Goal: Task Accomplishment & Management: Manage account settings

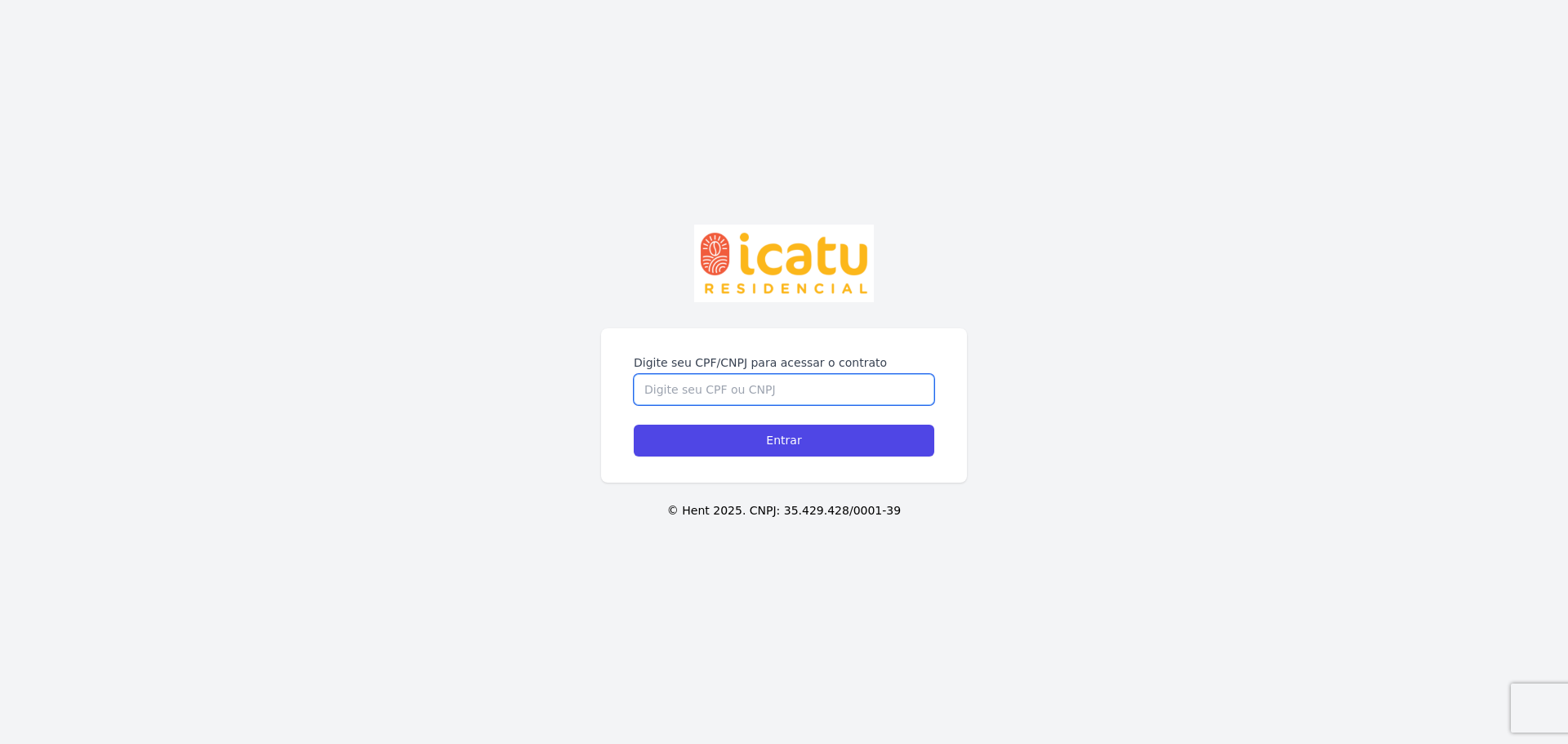
click at [746, 385] on input "Digite seu CPF/CNPJ para acessar o contrato" at bounding box center [784, 389] width 301 height 31
type input "24688476876"
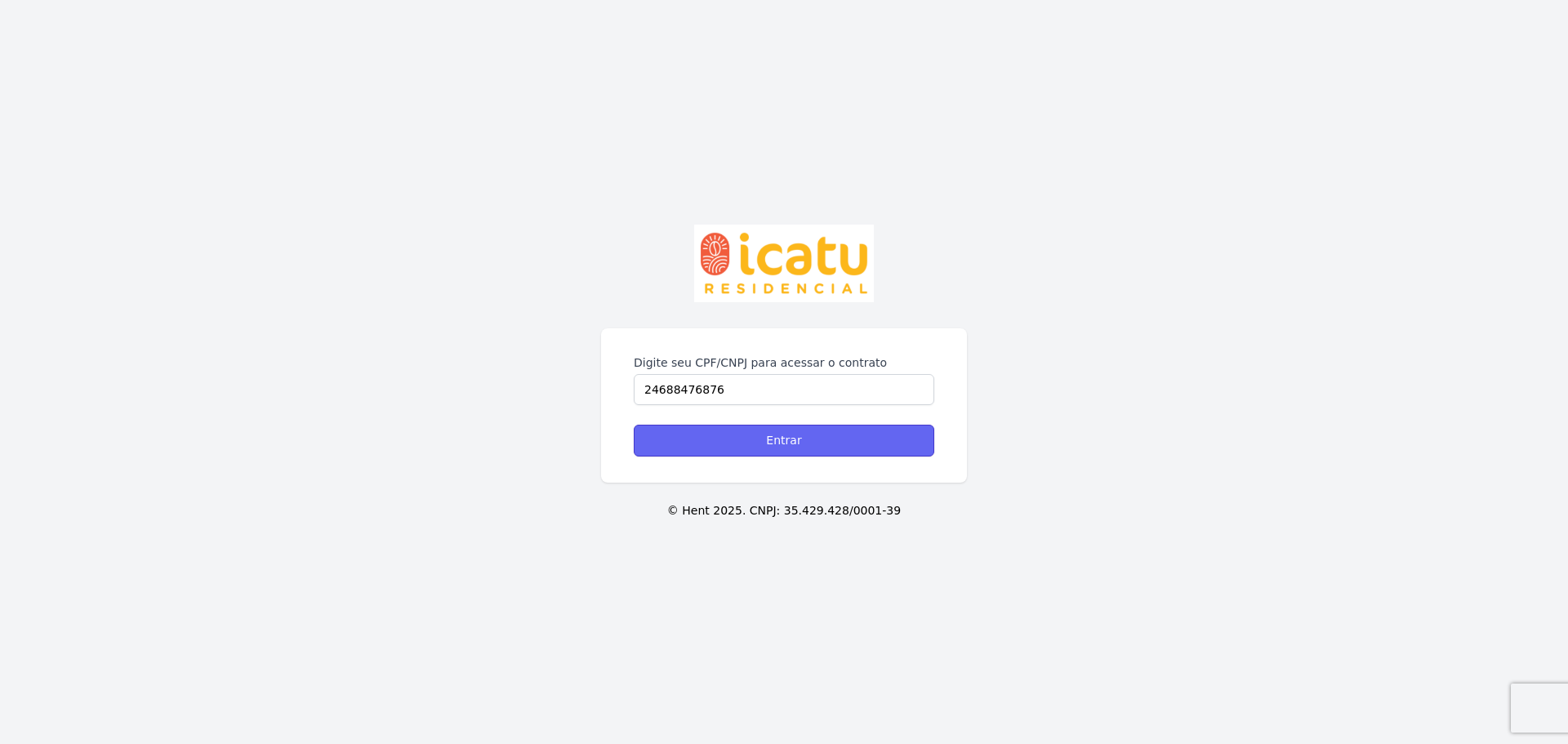
click at [831, 439] on input "Entrar" at bounding box center [784, 441] width 301 height 32
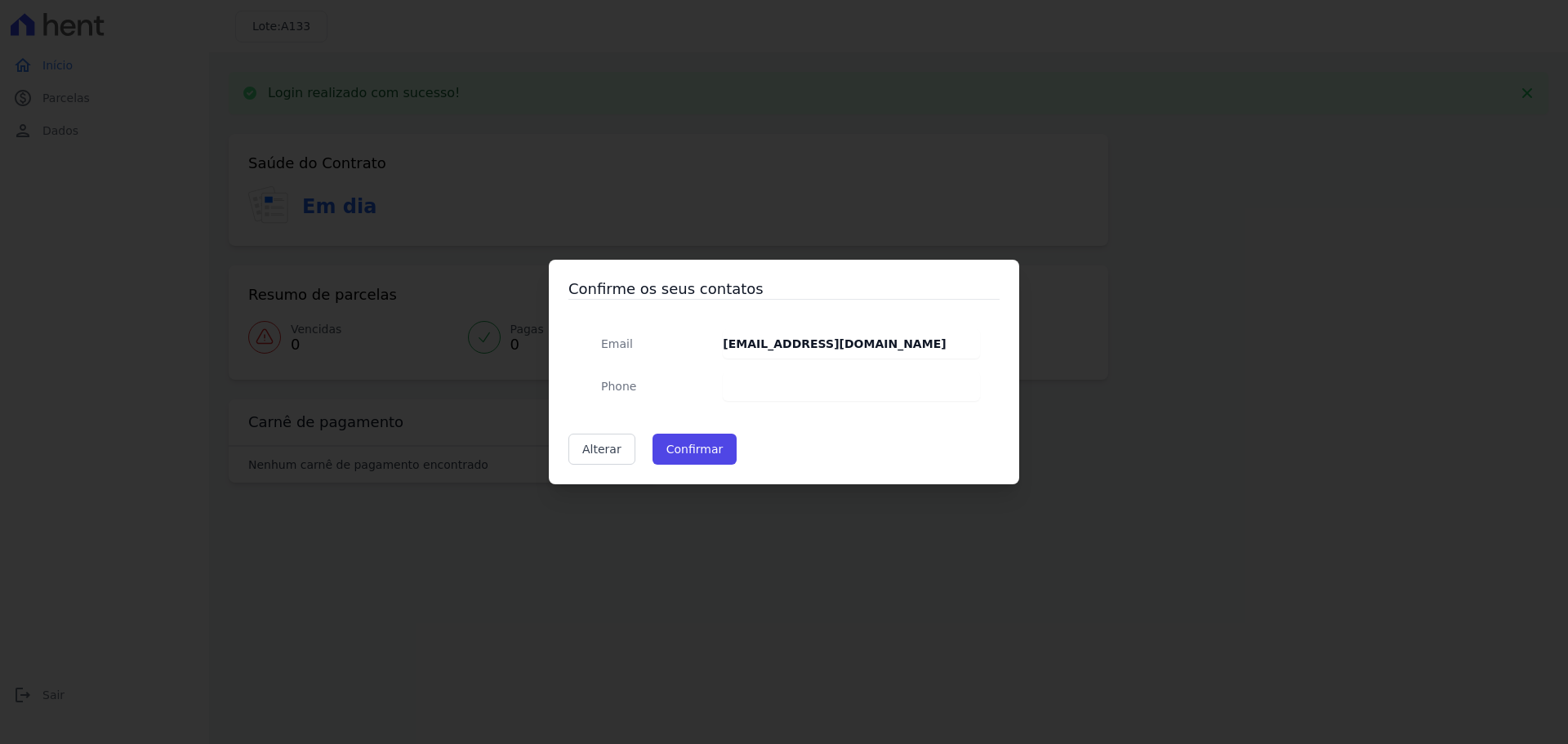
drag, startPoint x: 824, startPoint y: 387, endPoint x: 809, endPoint y: 388, distance: 15.0
click at [822, 387] on dd at bounding box center [851, 386] width 258 height 30
drag, startPoint x: 721, startPoint y: 377, endPoint x: 624, endPoint y: 380, distance: 97.0
click at [646, 380] on div "Email santosmeiry@hotmail.com Phone" at bounding box center [784, 365] width 392 height 72
drag, startPoint x: 595, startPoint y: 381, endPoint x: 630, endPoint y: 381, distance: 35.0
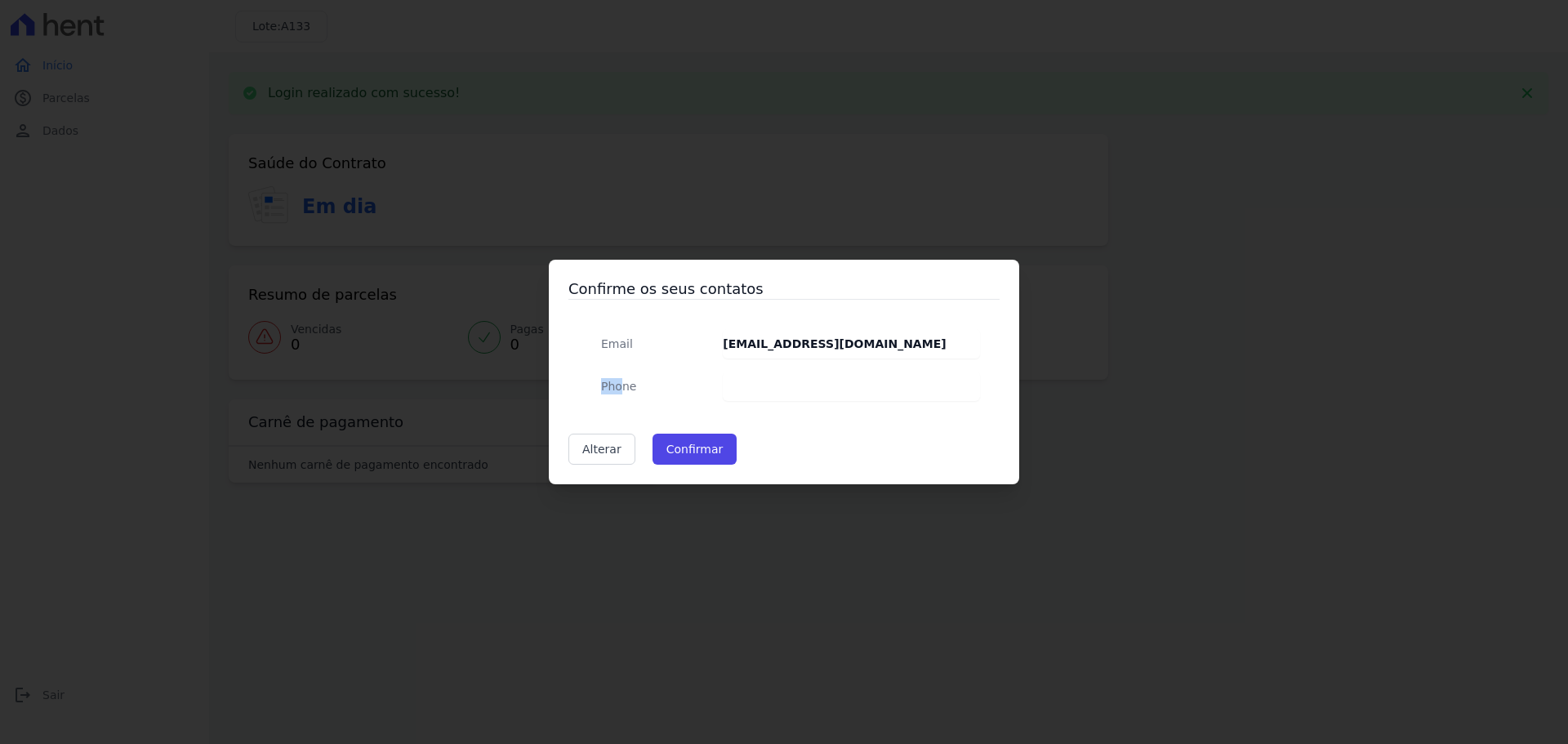
click at [628, 381] on dt "Phone" at bounding box center [649, 386] width 121 height 30
click at [781, 373] on dd at bounding box center [851, 386] width 258 height 30
click at [701, 451] on button "Confirmar" at bounding box center [694, 449] width 85 height 31
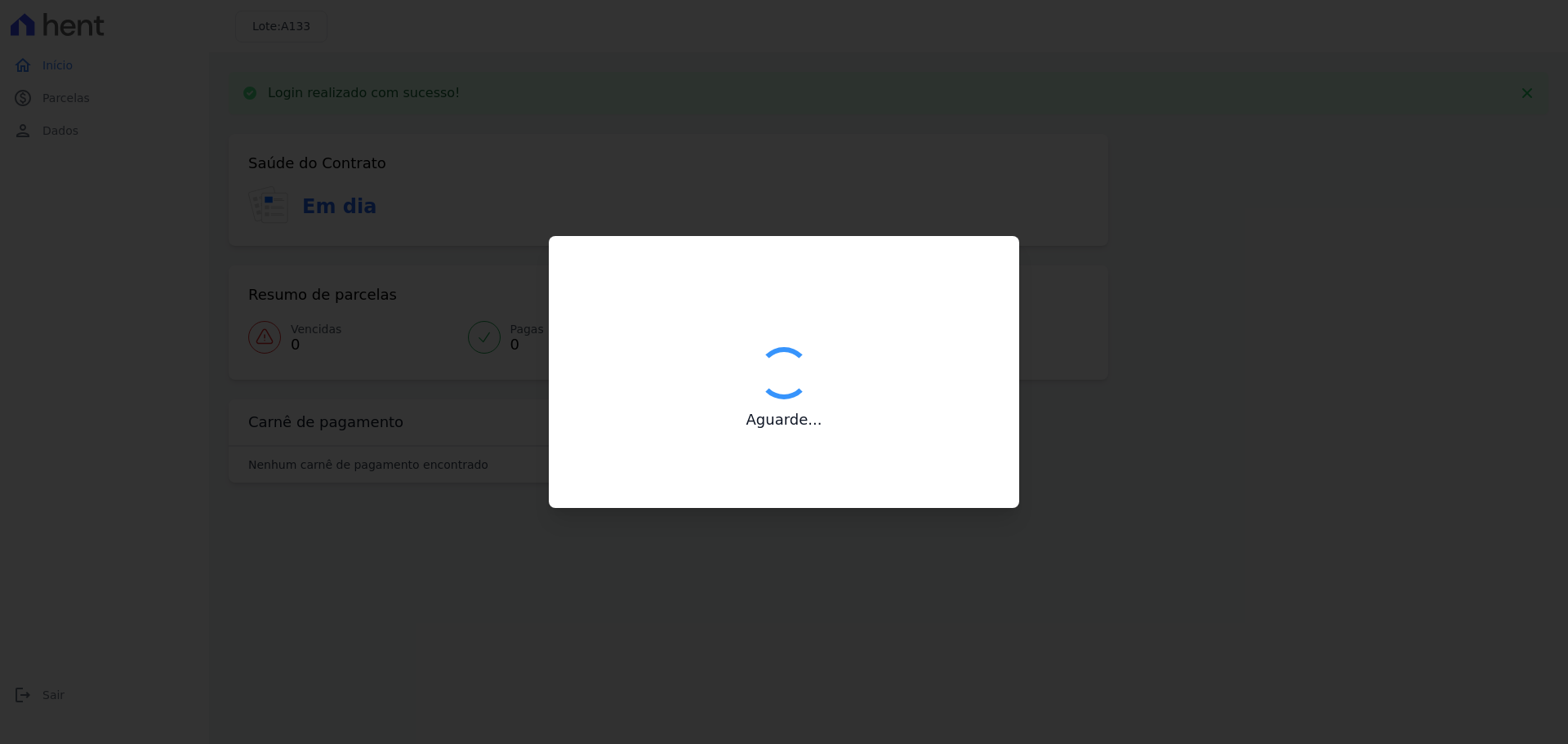
type input "Contatos confirmados com sucesso."
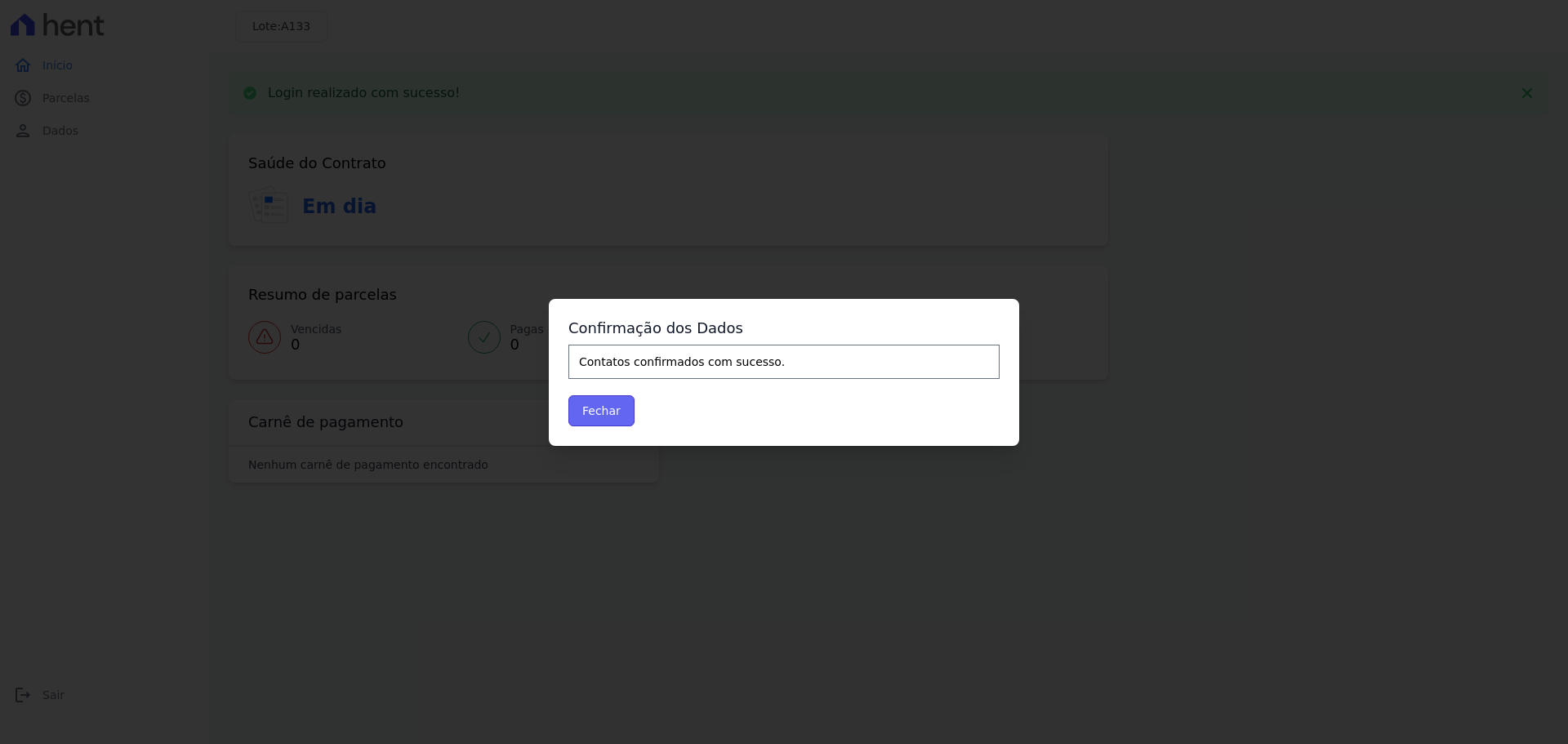
click at [601, 409] on button "Fechar" at bounding box center [601, 411] width 66 height 31
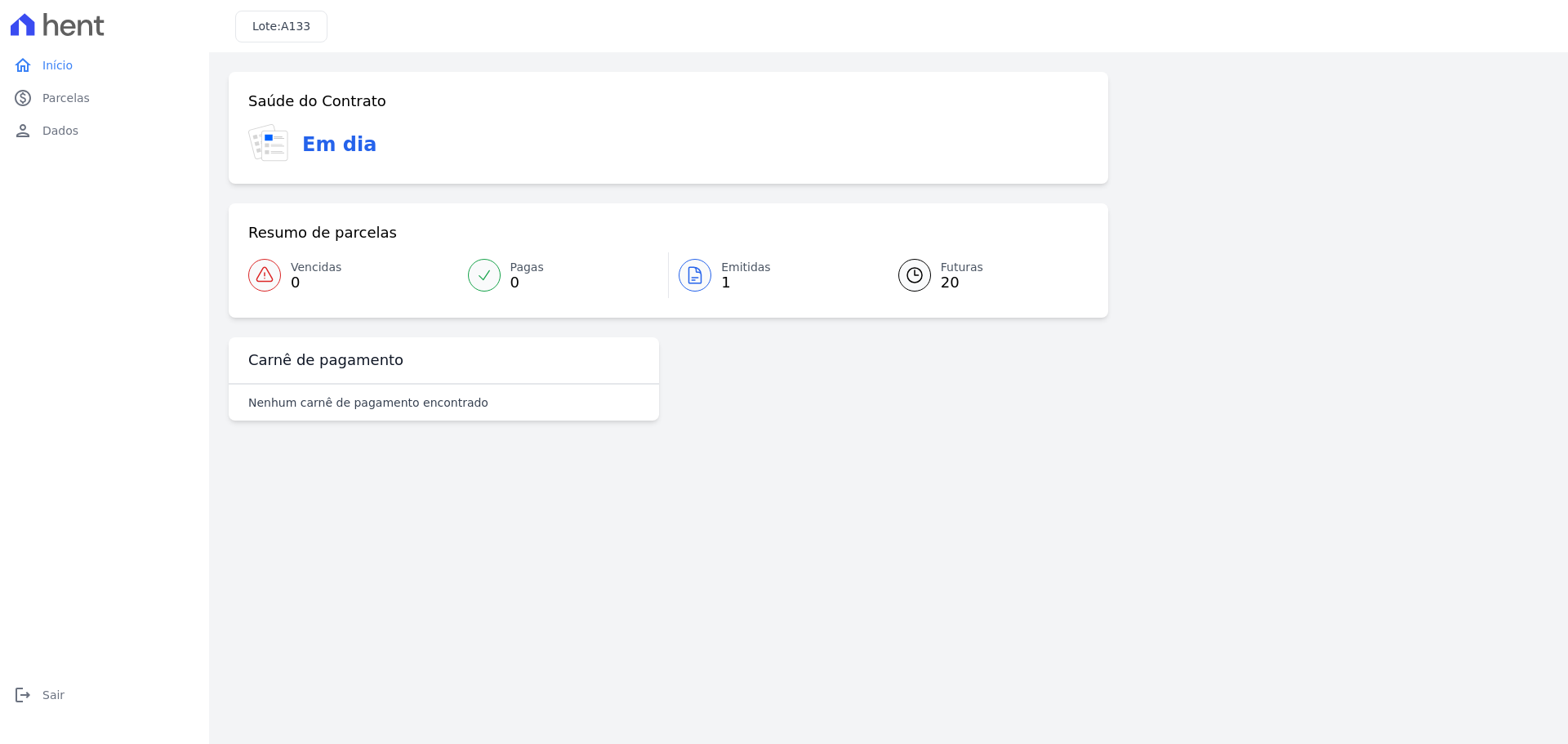
click at [956, 277] on span "20" at bounding box center [962, 283] width 43 height 13
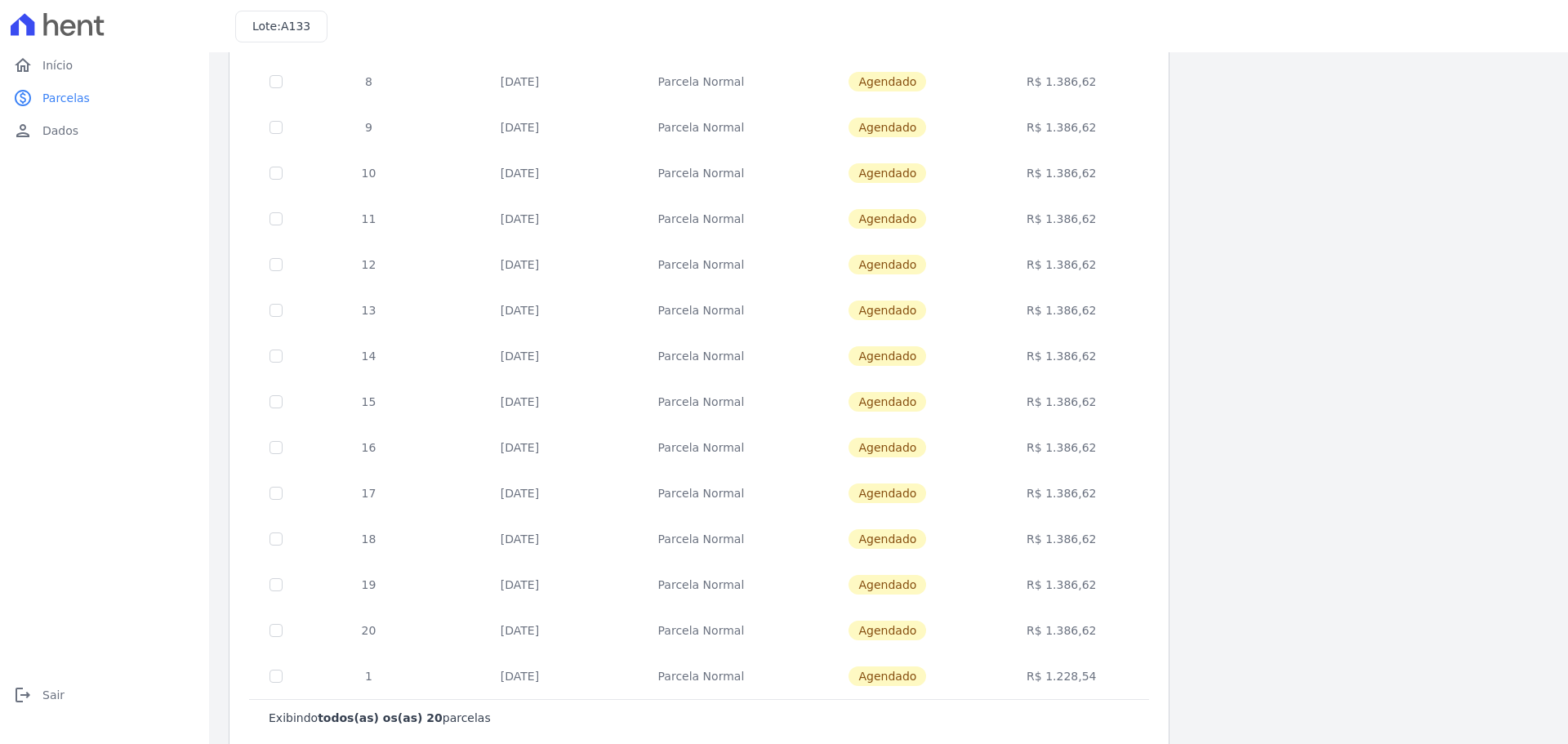
scroll to position [468, 0]
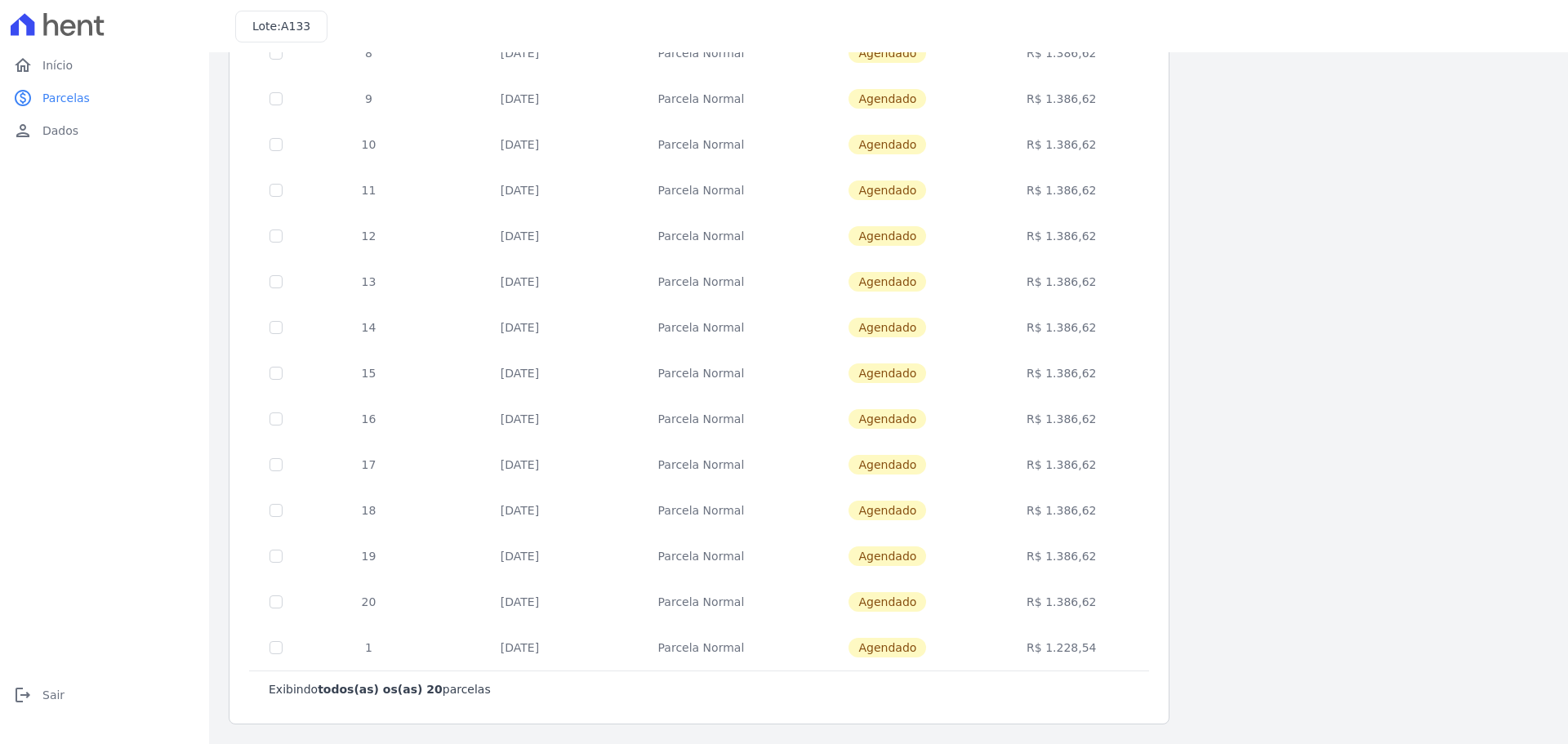
click at [1068, 655] on td "R$ 1.228,54" at bounding box center [1061, 647] width 168 height 46
click at [1141, 645] on td "R$ 1.228,54" at bounding box center [1061, 647] width 168 height 46
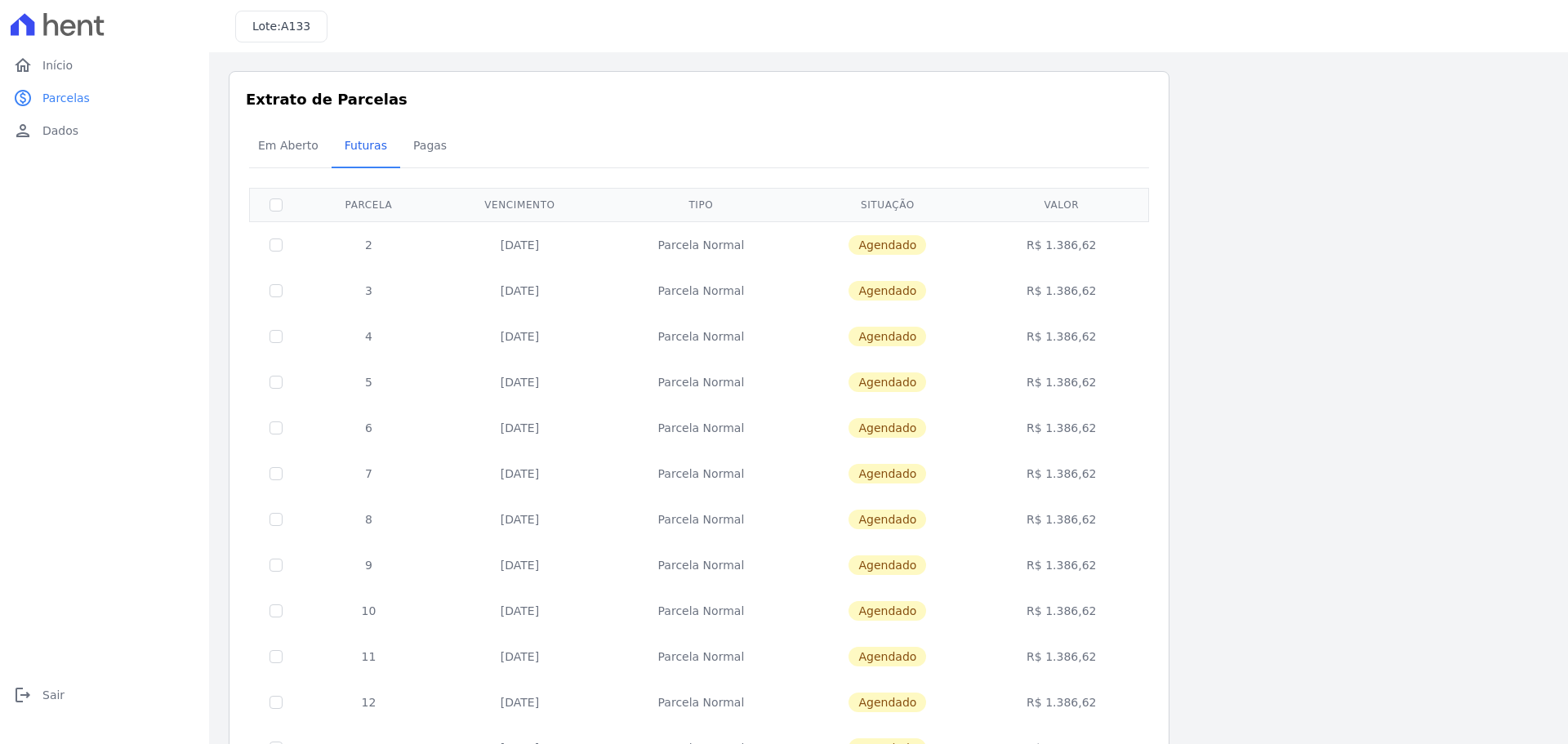
scroll to position [0, 0]
click at [417, 155] on span "Pagas" at bounding box center [429, 146] width 53 height 33
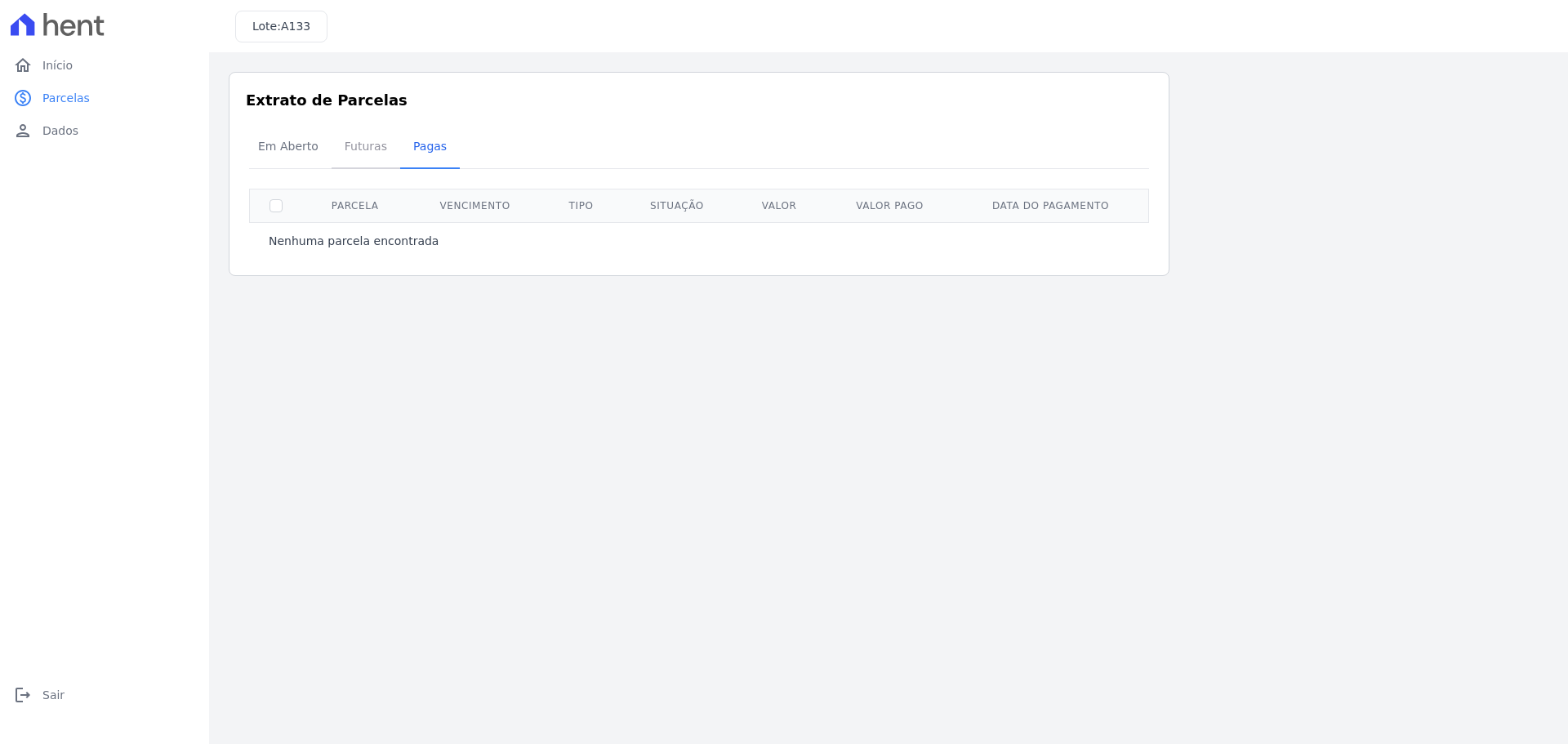
click at [364, 159] on span "Futuras" at bounding box center [366, 146] width 63 height 33
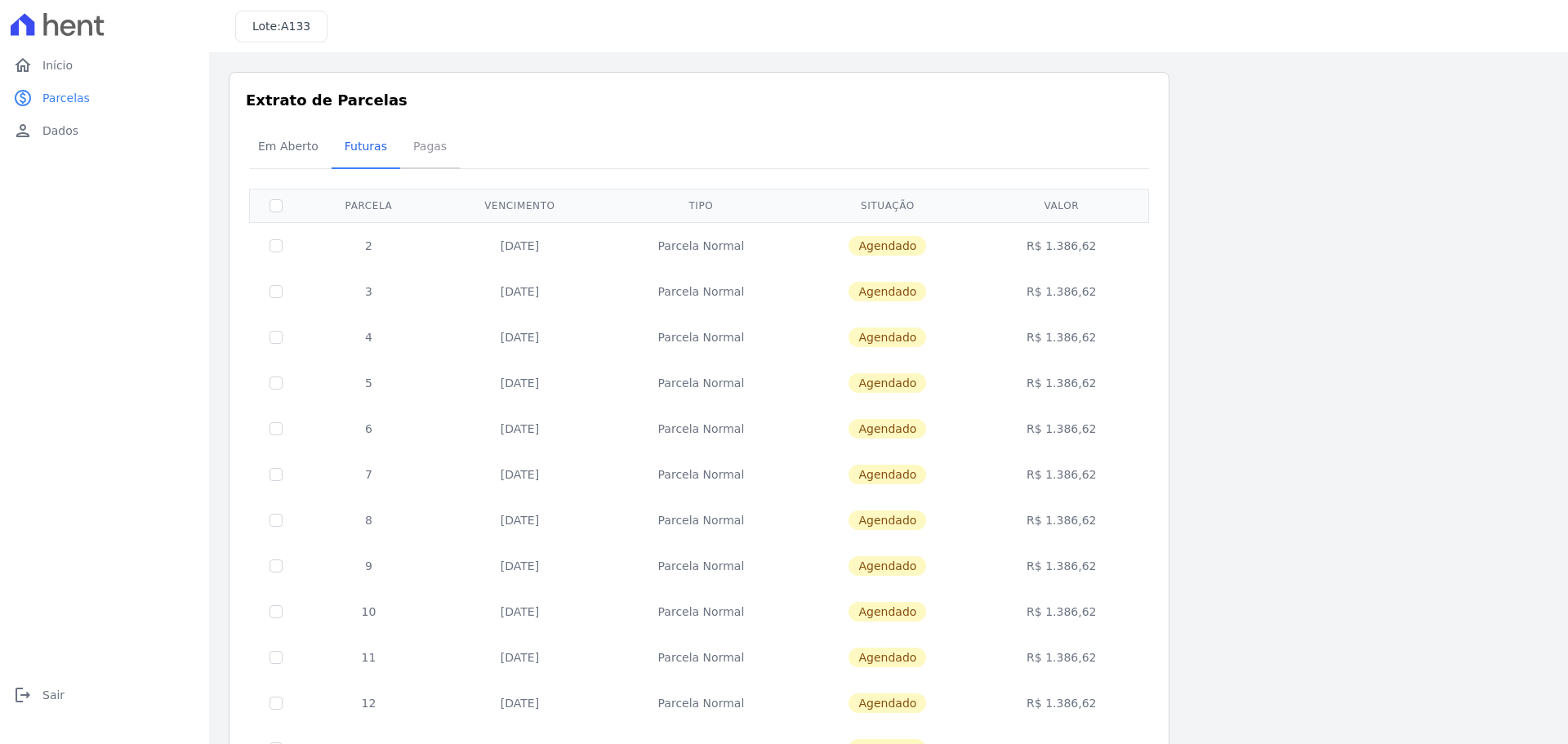
click at [421, 147] on span "Pagas" at bounding box center [429, 146] width 53 height 33
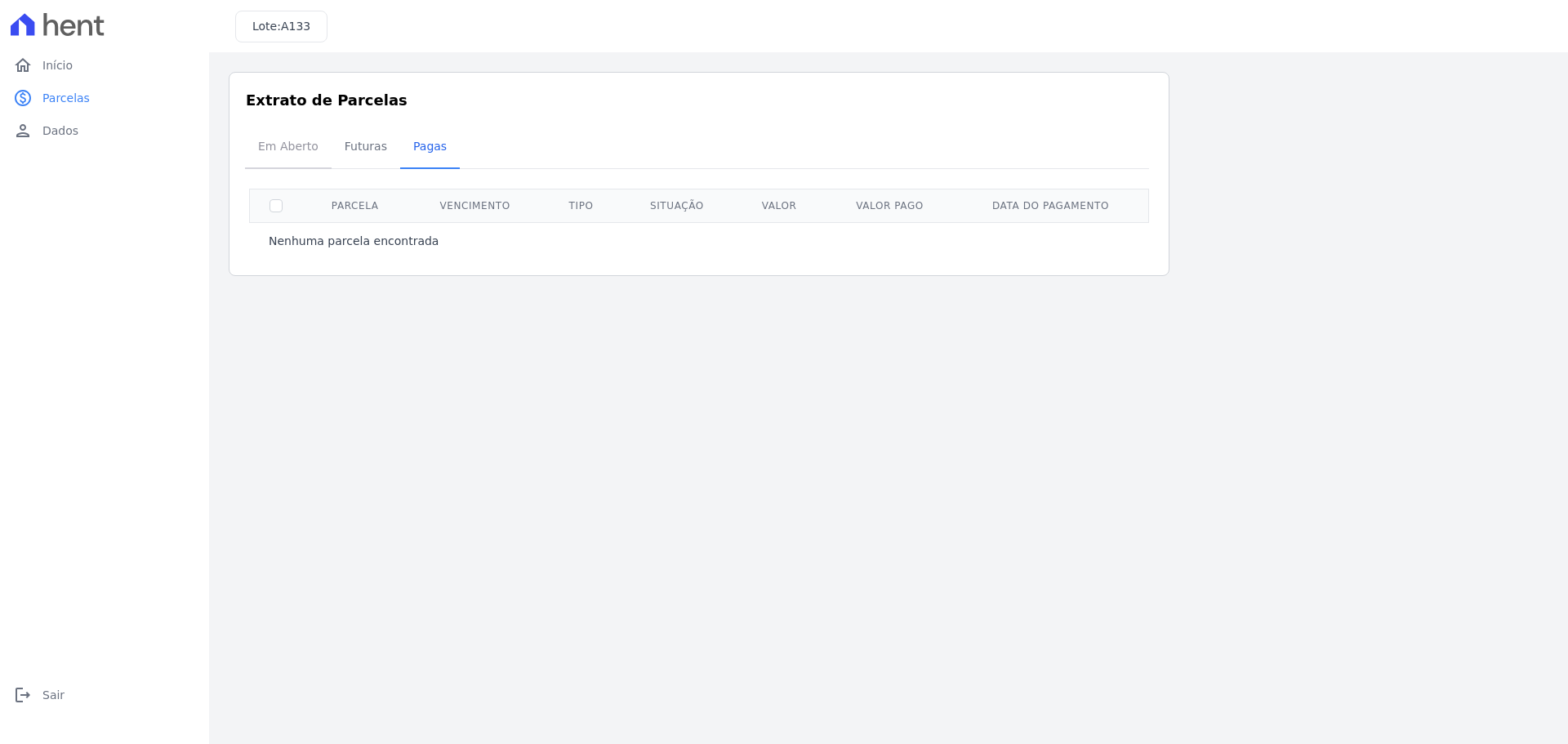
click at [264, 141] on span "Em Aberto" at bounding box center [288, 146] width 80 height 33
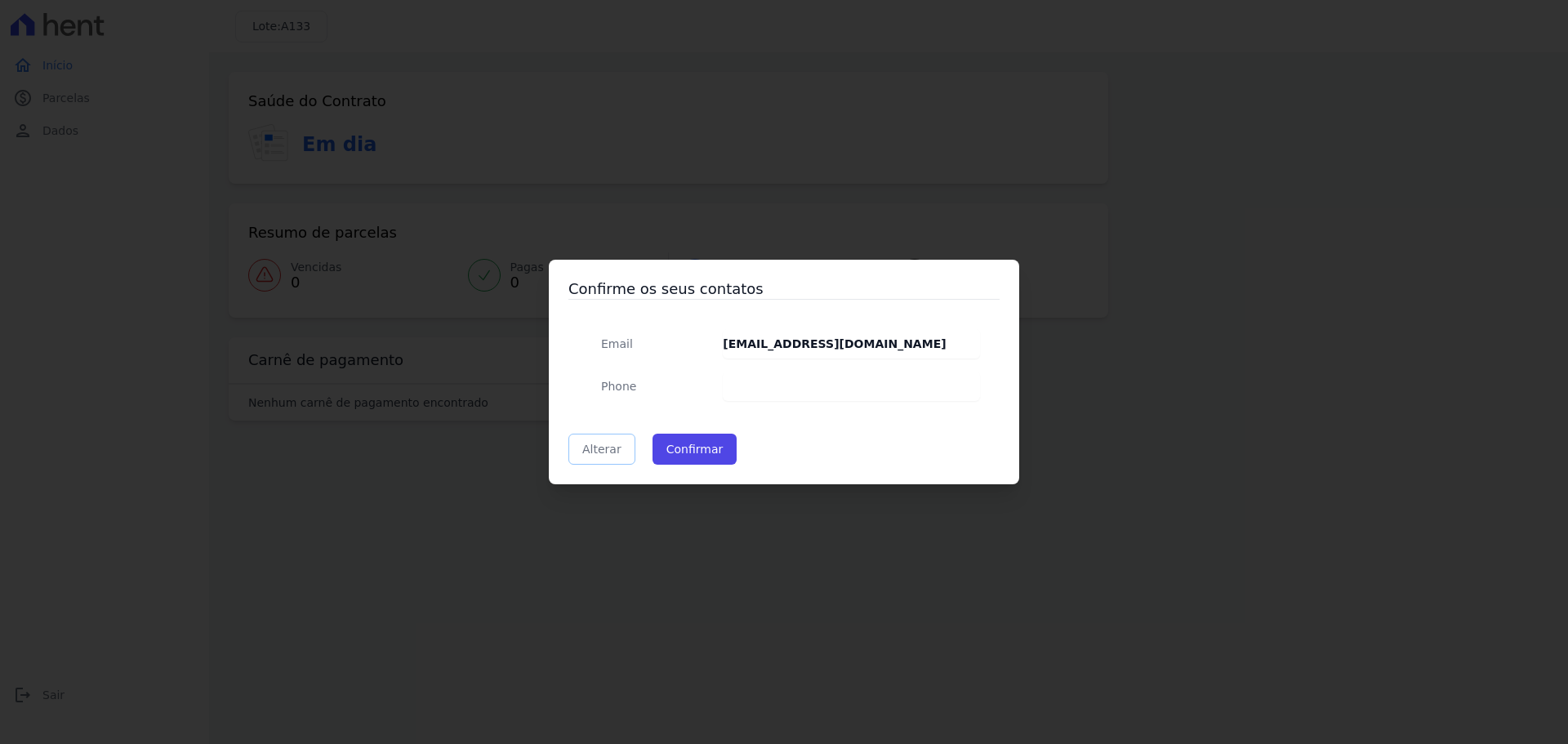
click at [594, 443] on link "Alterar" at bounding box center [602, 449] width 67 height 31
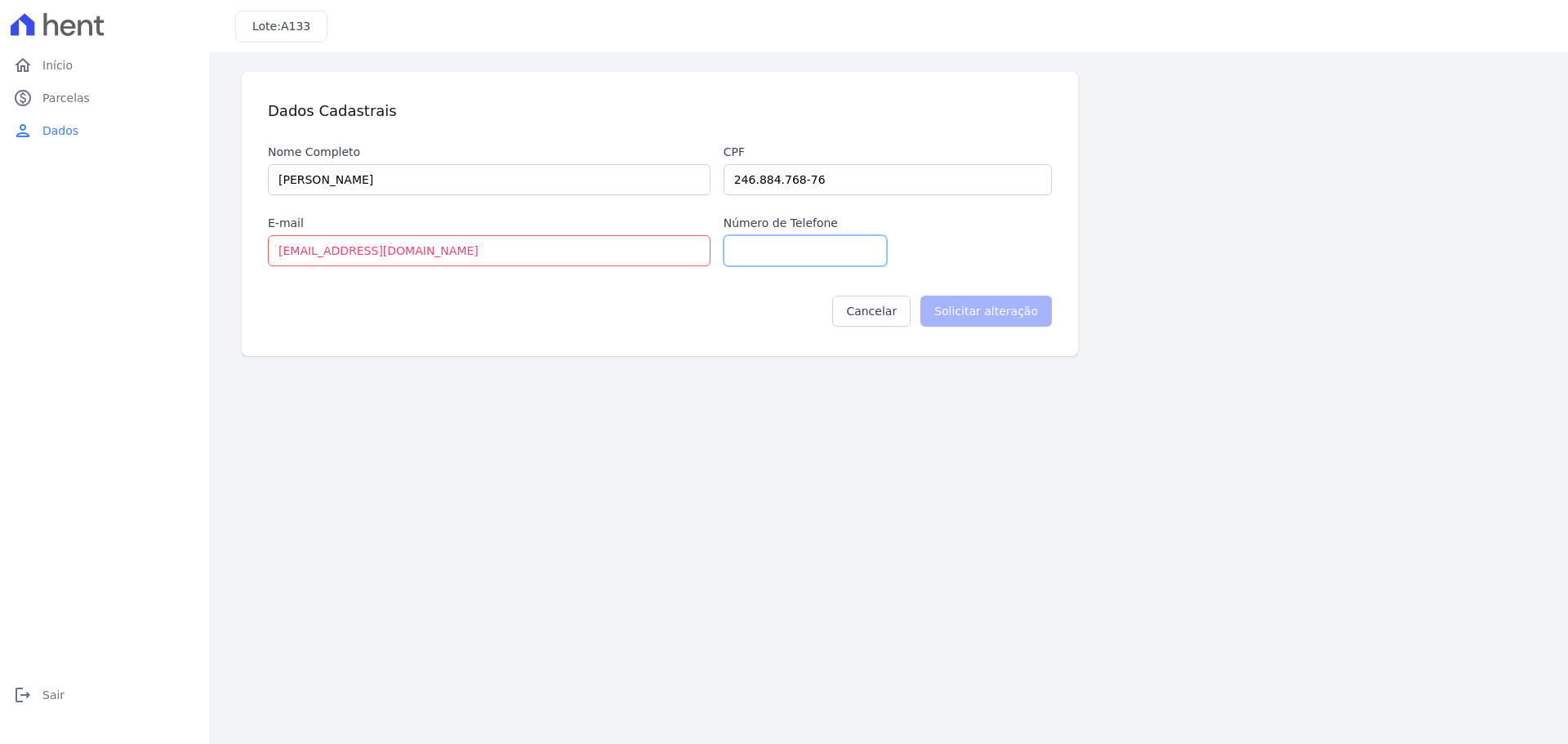
click at [798, 248] on input "Número de Telefone" at bounding box center [805, 250] width 163 height 31
type input "19992825515"
click at [1032, 310] on input "Solicitar alteração" at bounding box center [986, 311] width 132 height 31
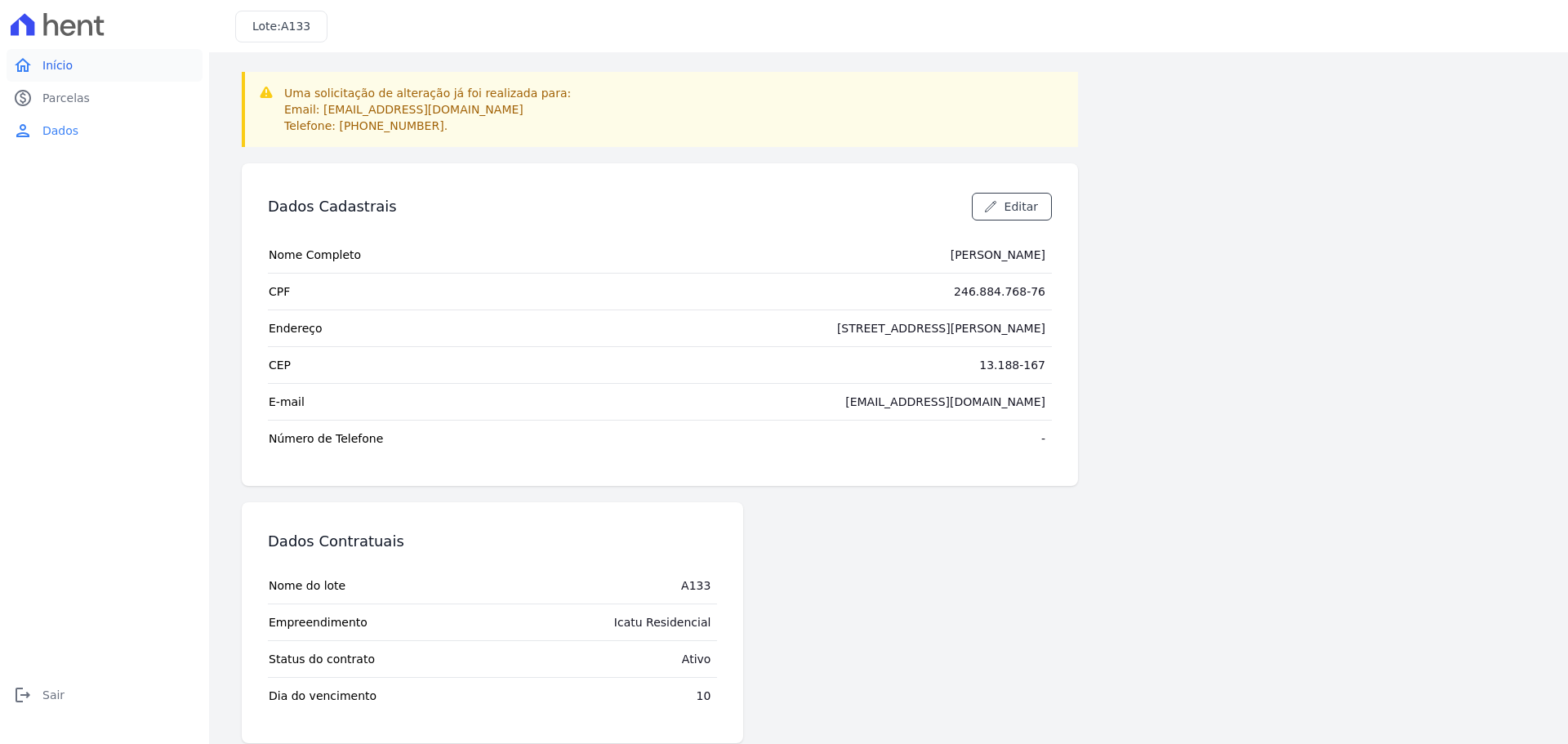
click at [70, 74] on link "home Início" at bounding box center [105, 65] width 196 height 33
